Goal: Check status: Check status

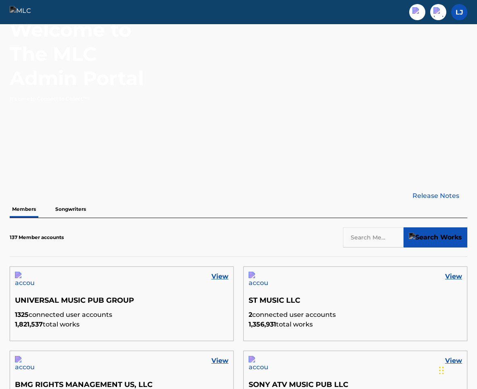
scroll to position [73, 0]
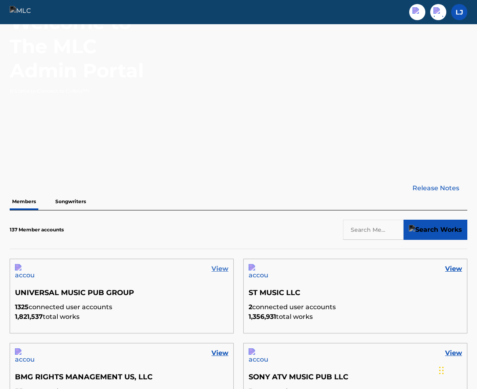
click at [217, 268] on link "View" at bounding box center [219, 269] width 17 height 10
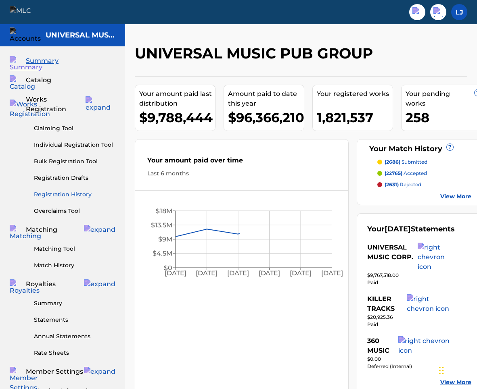
click at [71, 190] on link "Registration History" at bounding box center [74, 194] width 81 height 8
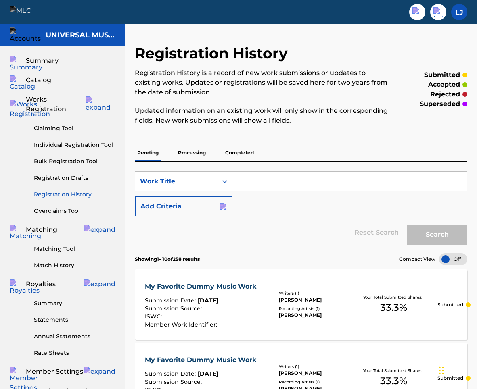
click at [240, 150] on p "Completed" at bounding box center [239, 152] width 33 height 17
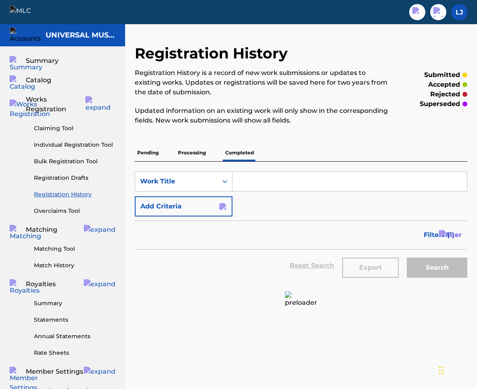
click at [268, 176] on input "Search Form" at bounding box center [349, 181] width 234 height 19
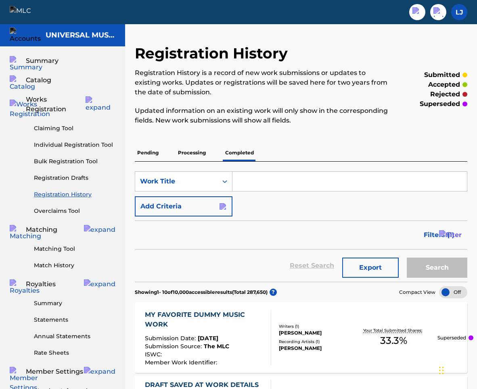
click at [336, 177] on input "Search Form" at bounding box center [349, 181] width 234 height 19
type input "hello"
click at [452, 271] on button "Search" at bounding box center [436, 268] width 60 height 20
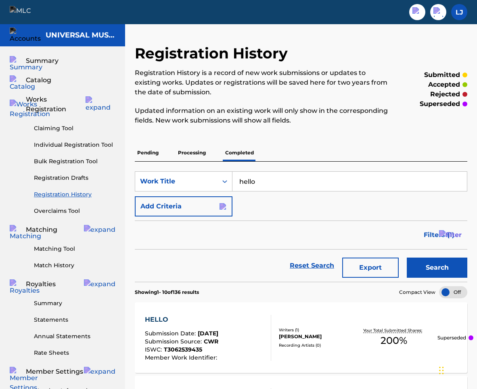
click at [194, 156] on p "Processing" at bounding box center [191, 152] width 33 height 17
